Goal: Task Accomplishment & Management: Use online tool/utility

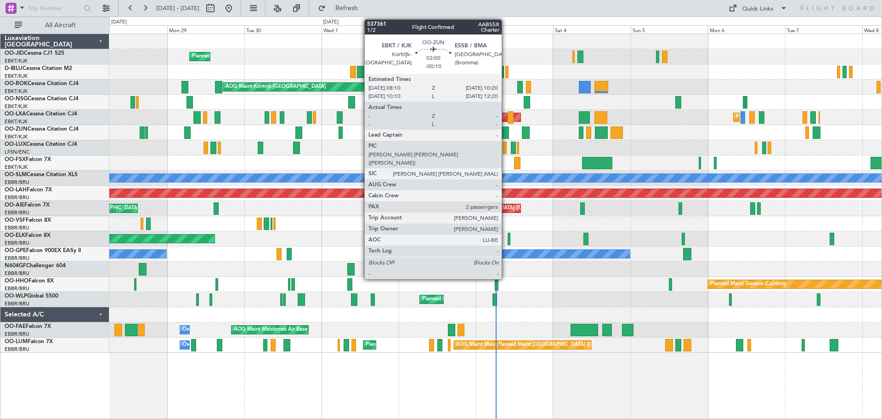
click at [506, 131] on div at bounding box center [505, 132] width 7 height 12
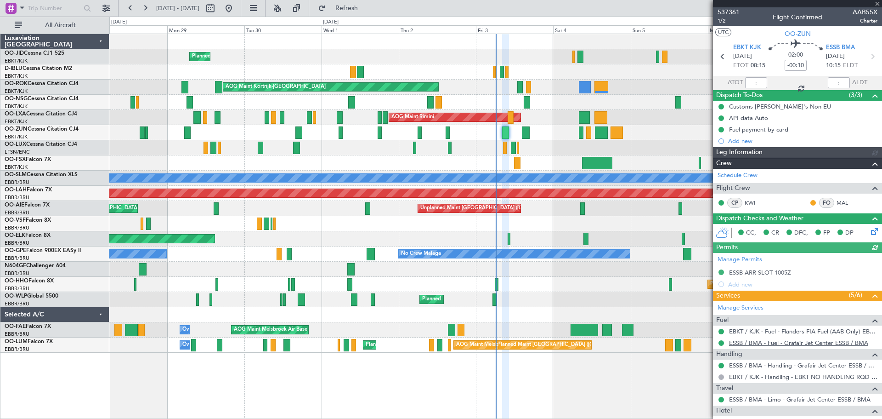
scroll to position [133, 0]
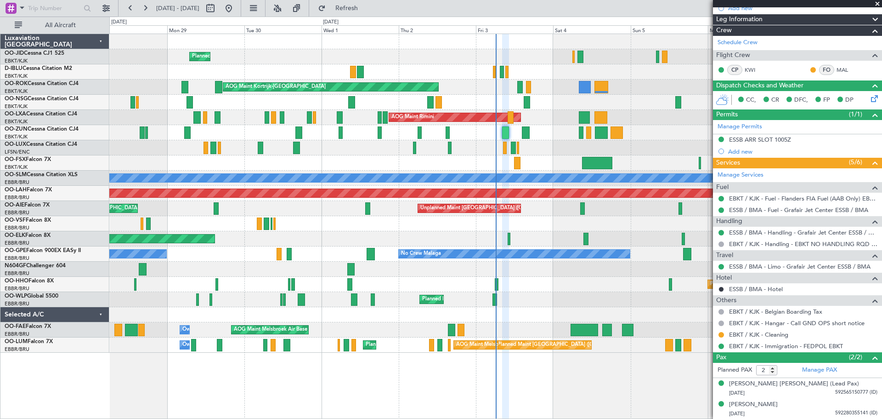
click at [877, 2] on span at bounding box center [877, 4] width 9 height 8
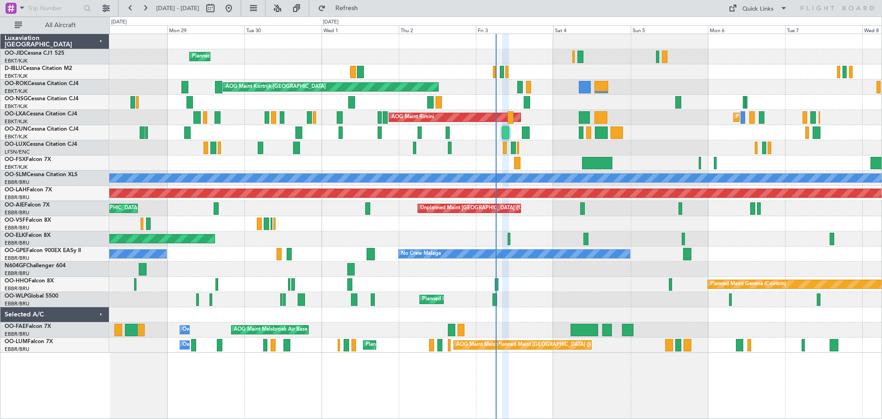
type input "0"
click at [405, 195] on div "Planned Maint Kortrijk-Wevelgem A/C Unavailable Brussels (Brussels National) A/…" at bounding box center [495, 193] width 772 height 318
